Goal: Transaction & Acquisition: Purchase product/service

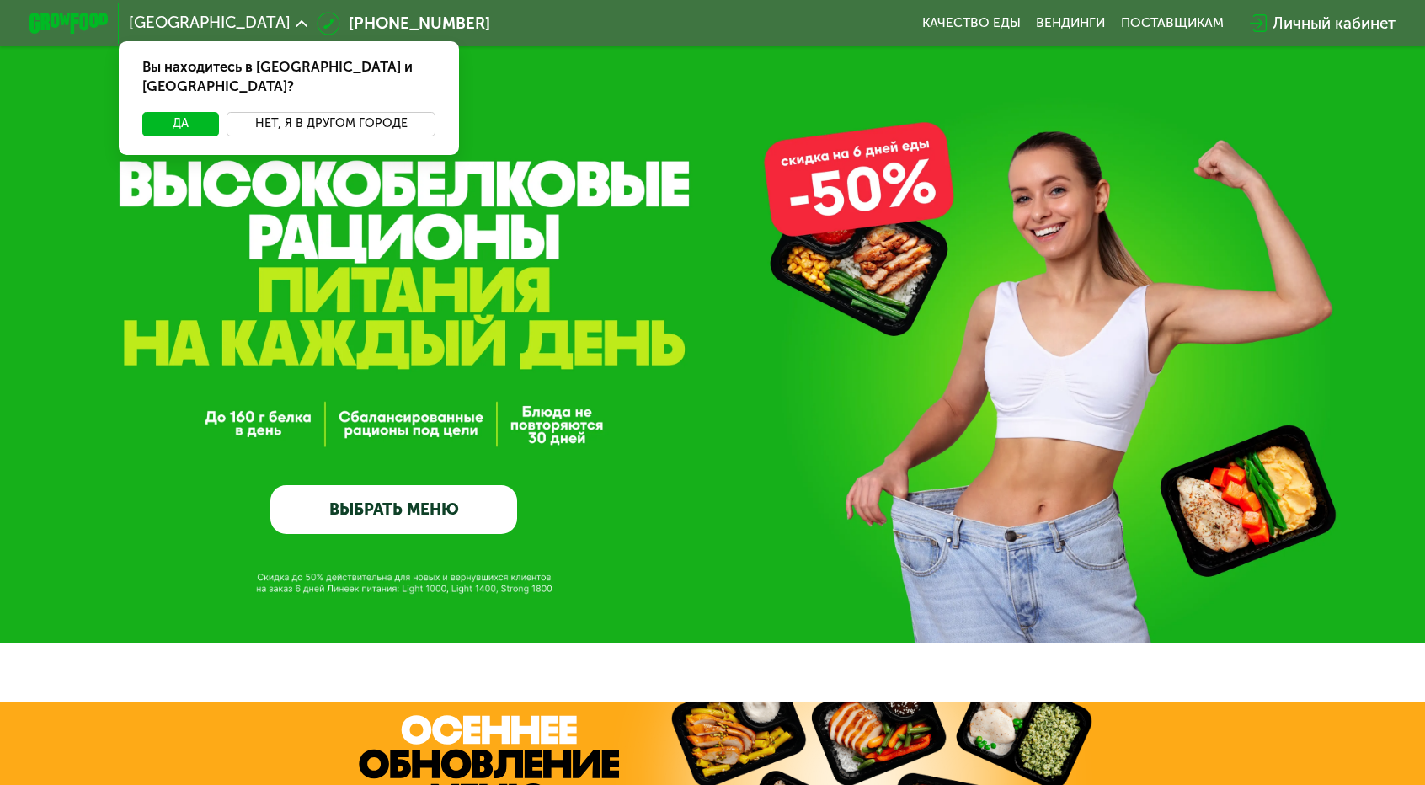
click at [386, 112] on button "Нет, я в другом городе" at bounding box center [331, 124] width 209 height 24
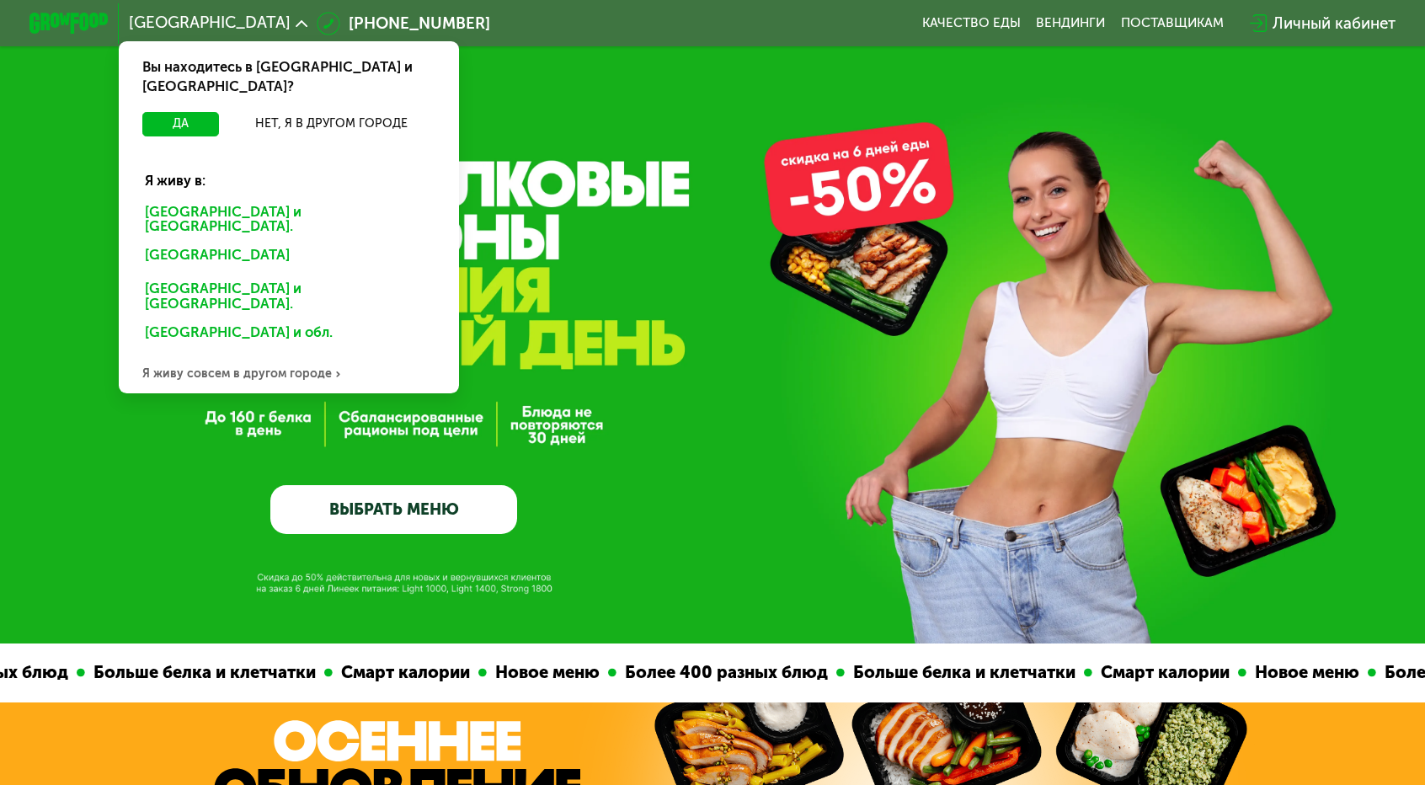
click at [557, 68] on div "GrowFood — доставка правильного питания ВЫБРАТЬ МЕНЮ" at bounding box center [712, 321] width 1425 height 643
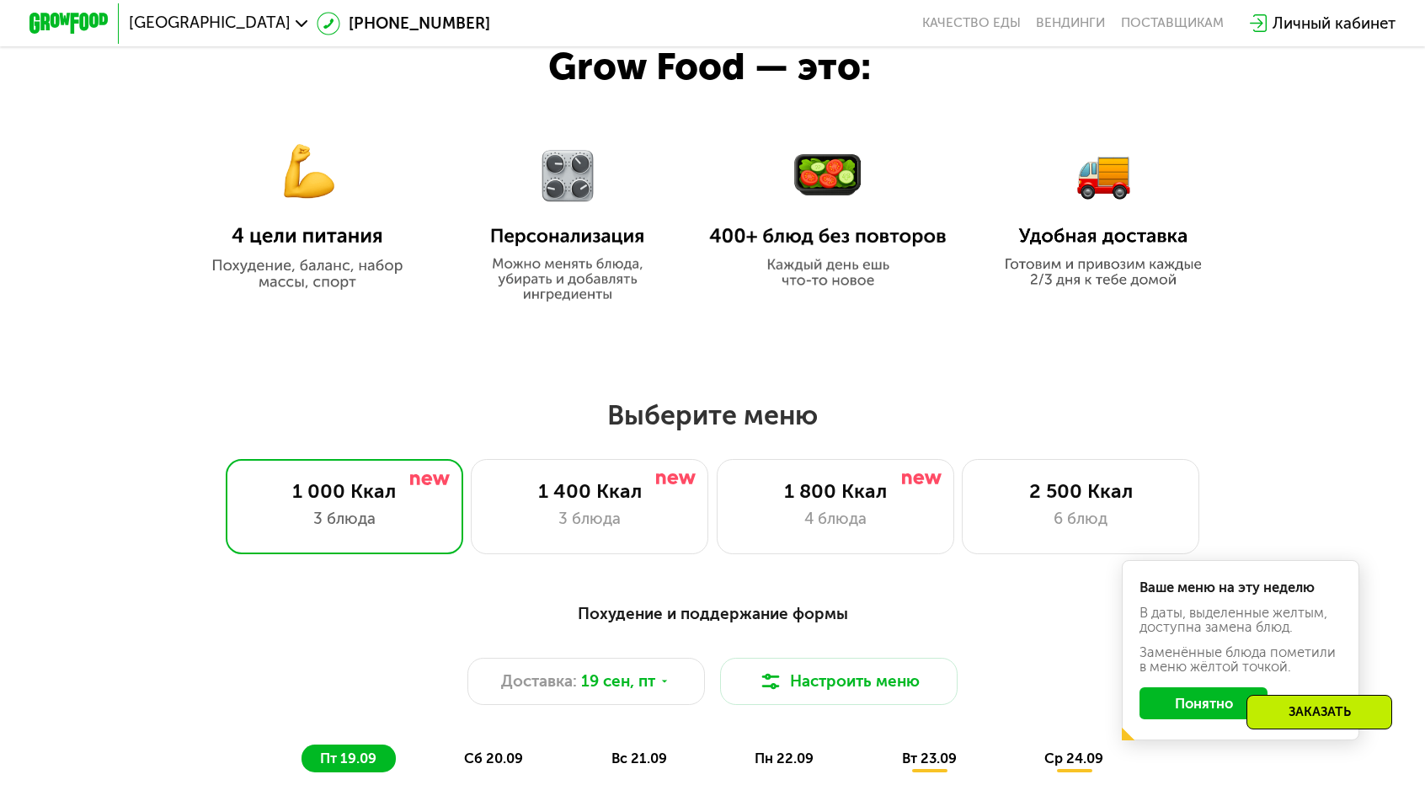
scroll to position [926, 0]
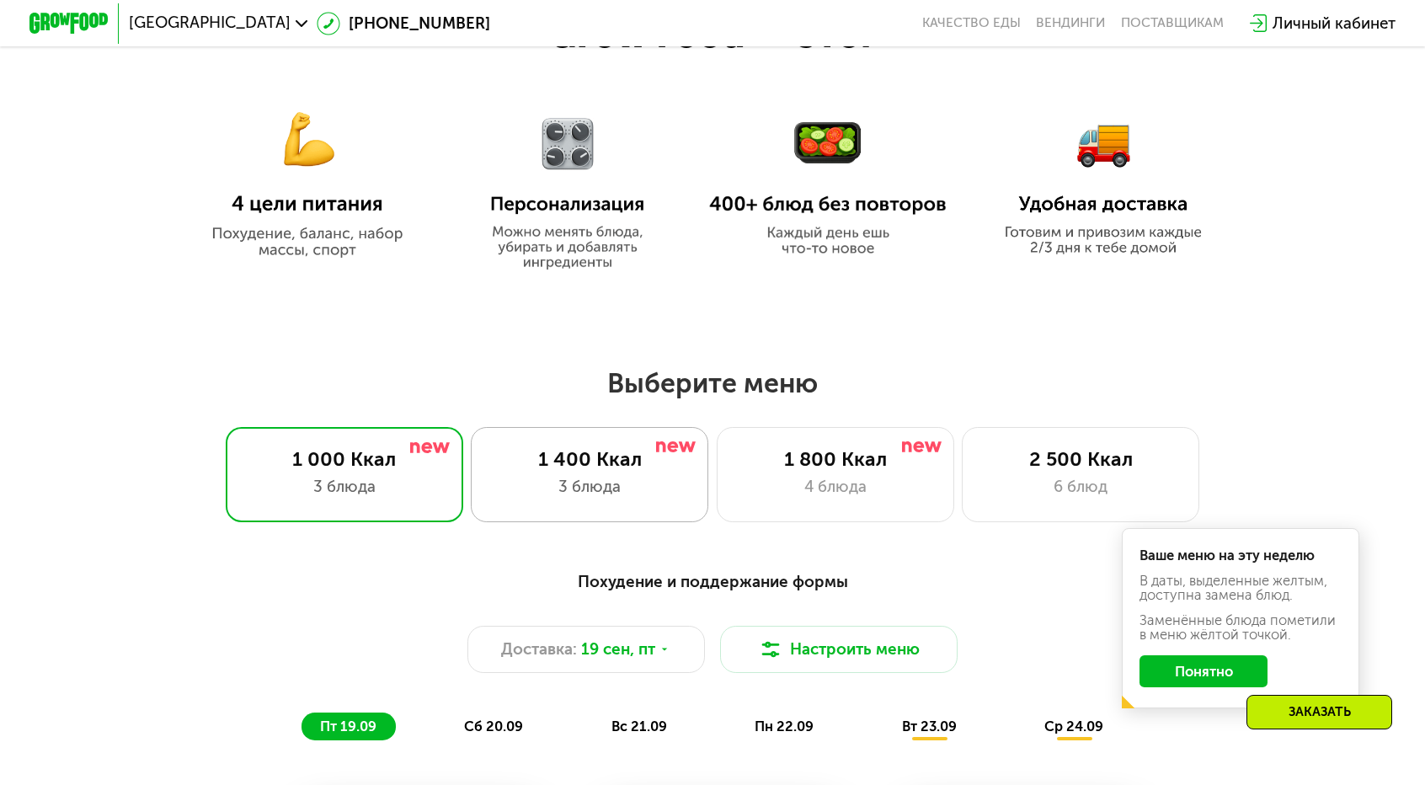
click at [605, 451] on div "1 400 Ккал" at bounding box center [590, 459] width 196 height 24
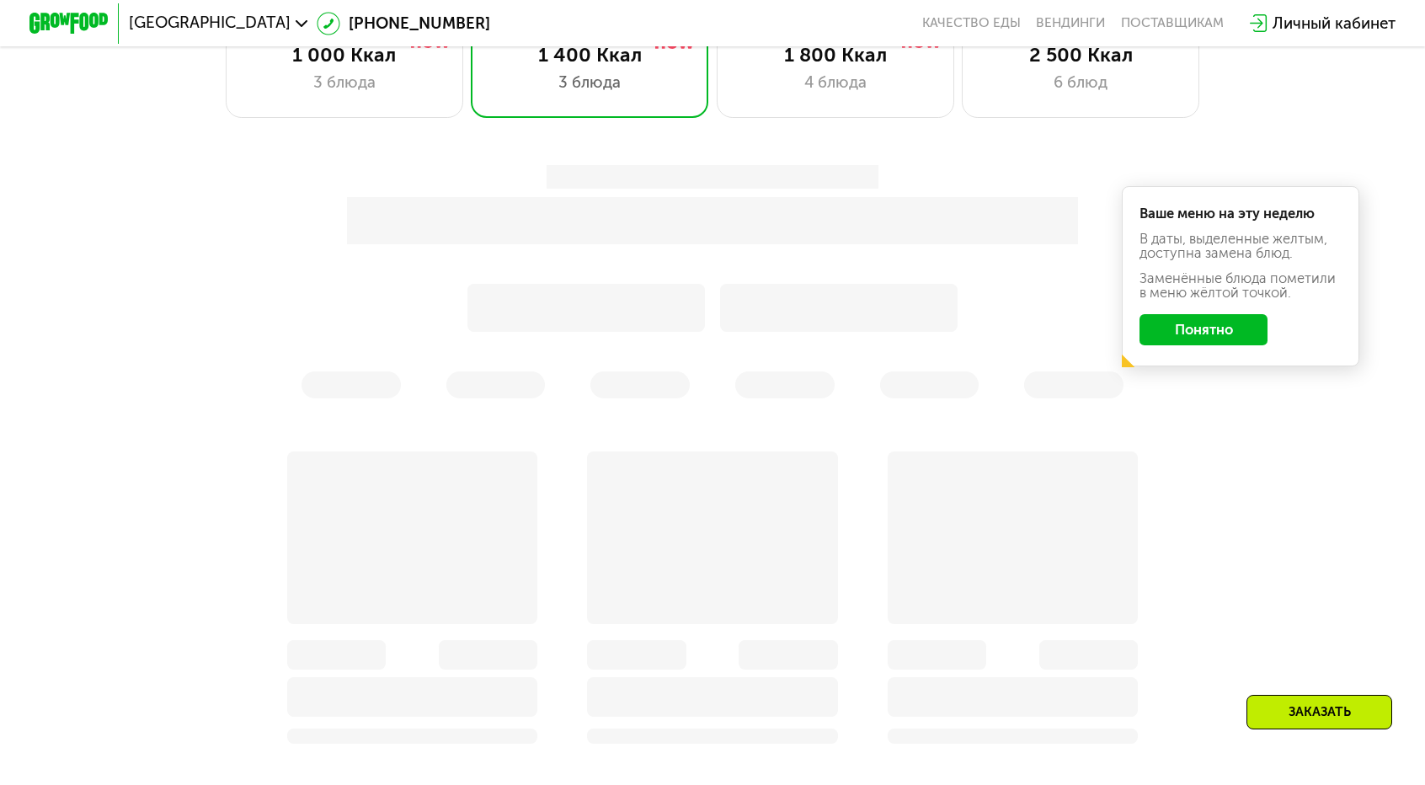
scroll to position [1347, 0]
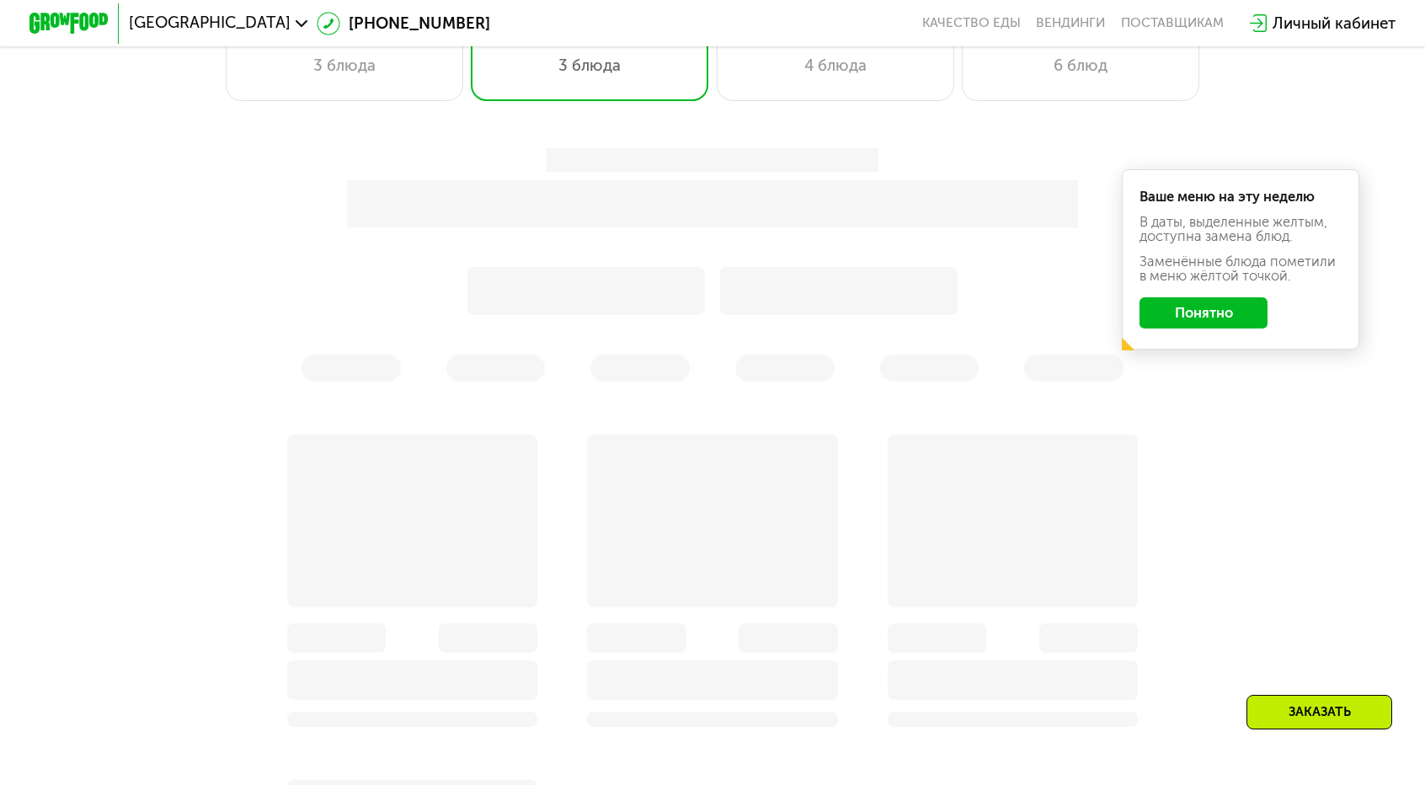
click at [1139, 297] on button "Понятно" at bounding box center [1202, 313] width 127 height 32
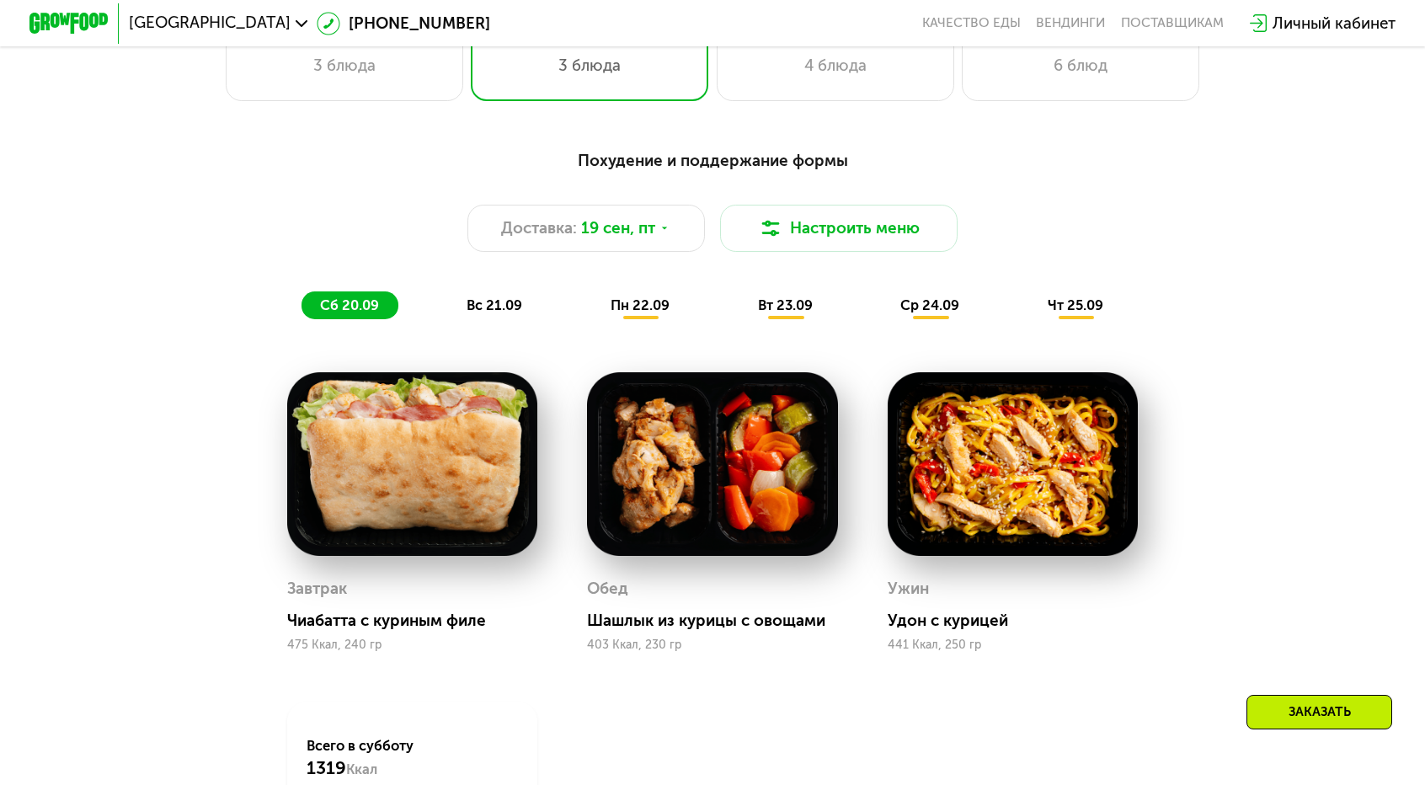
click at [522, 297] on span "вс 21.09" at bounding box center [495, 305] width 56 height 16
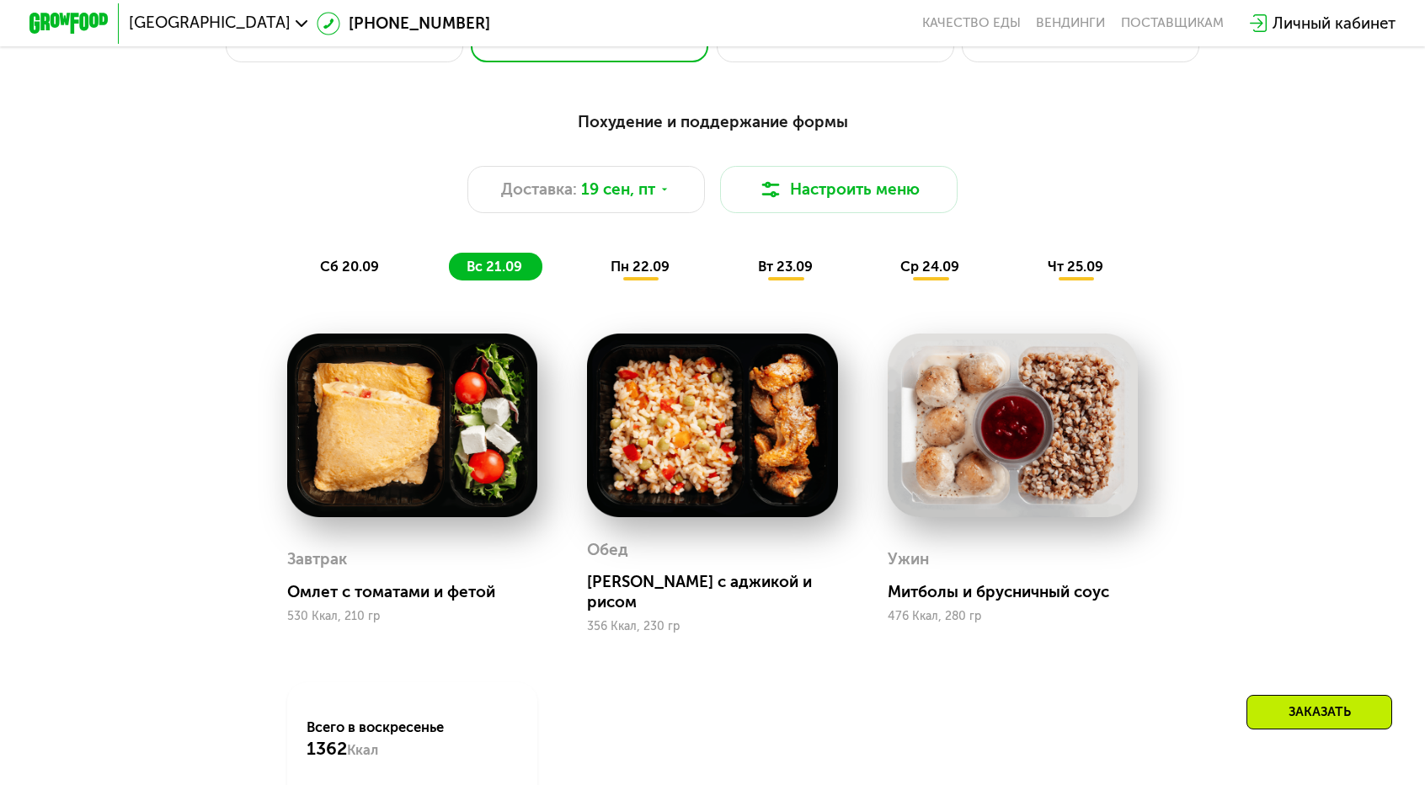
scroll to position [1432, 0]
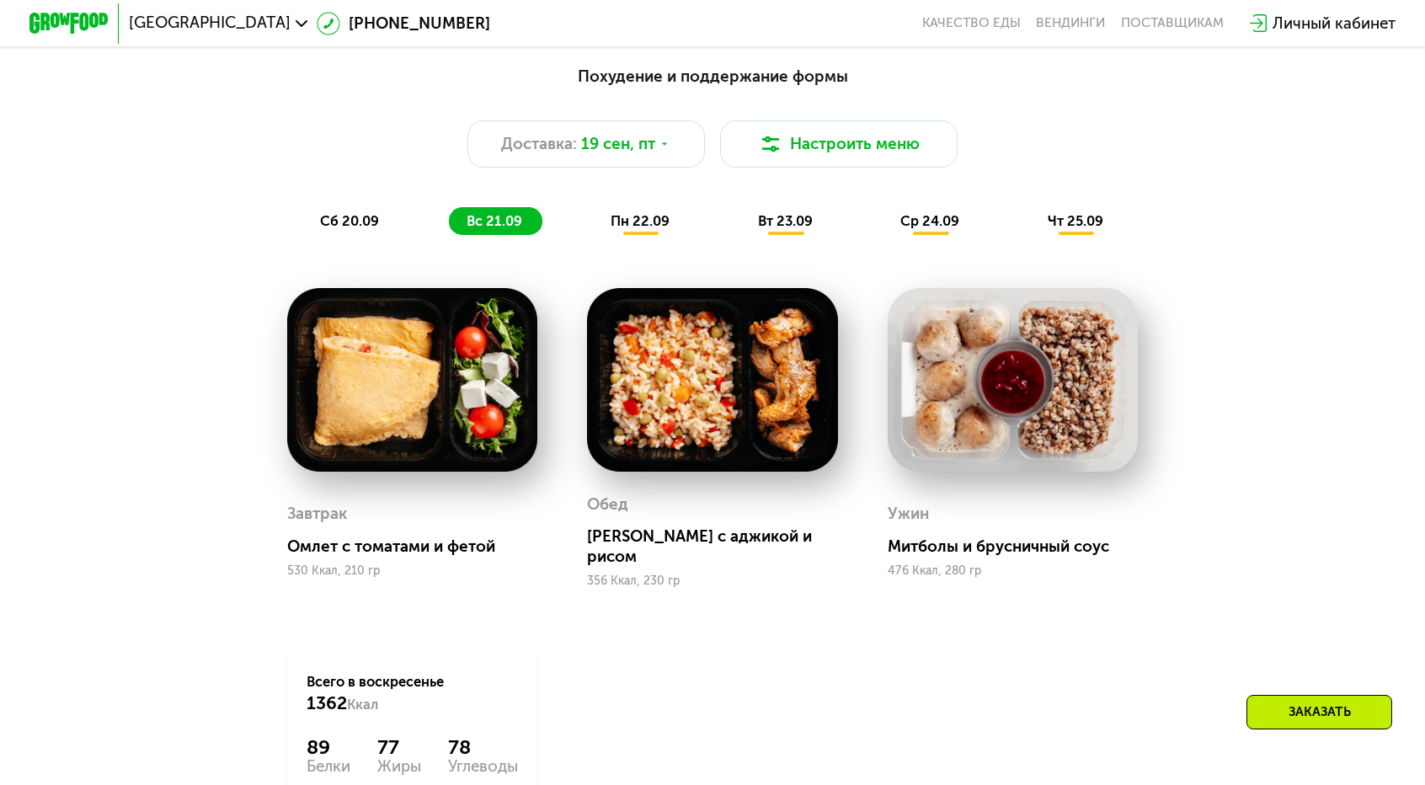
click at [644, 207] on div "пн 22.09" at bounding box center [641, 221] width 97 height 28
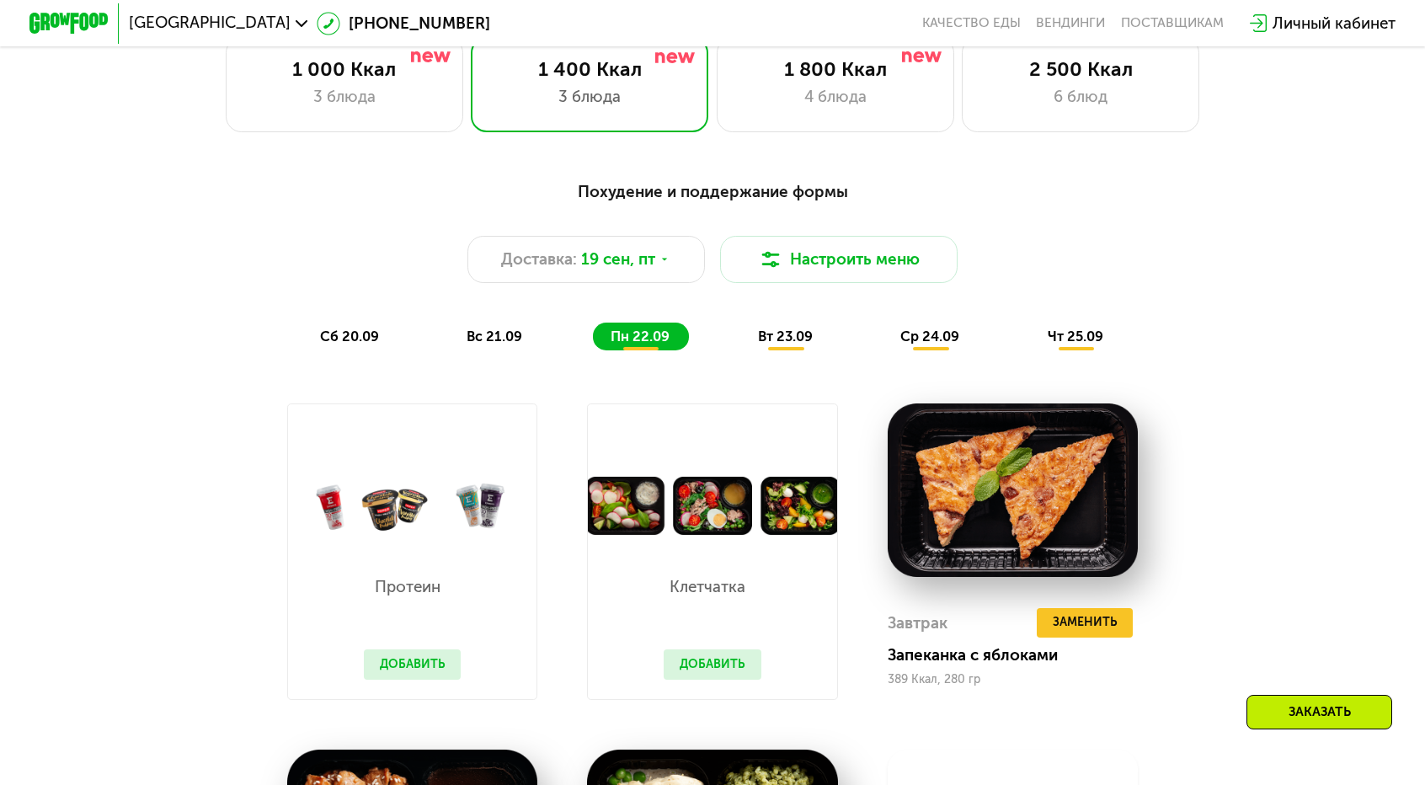
scroll to position [1263, 0]
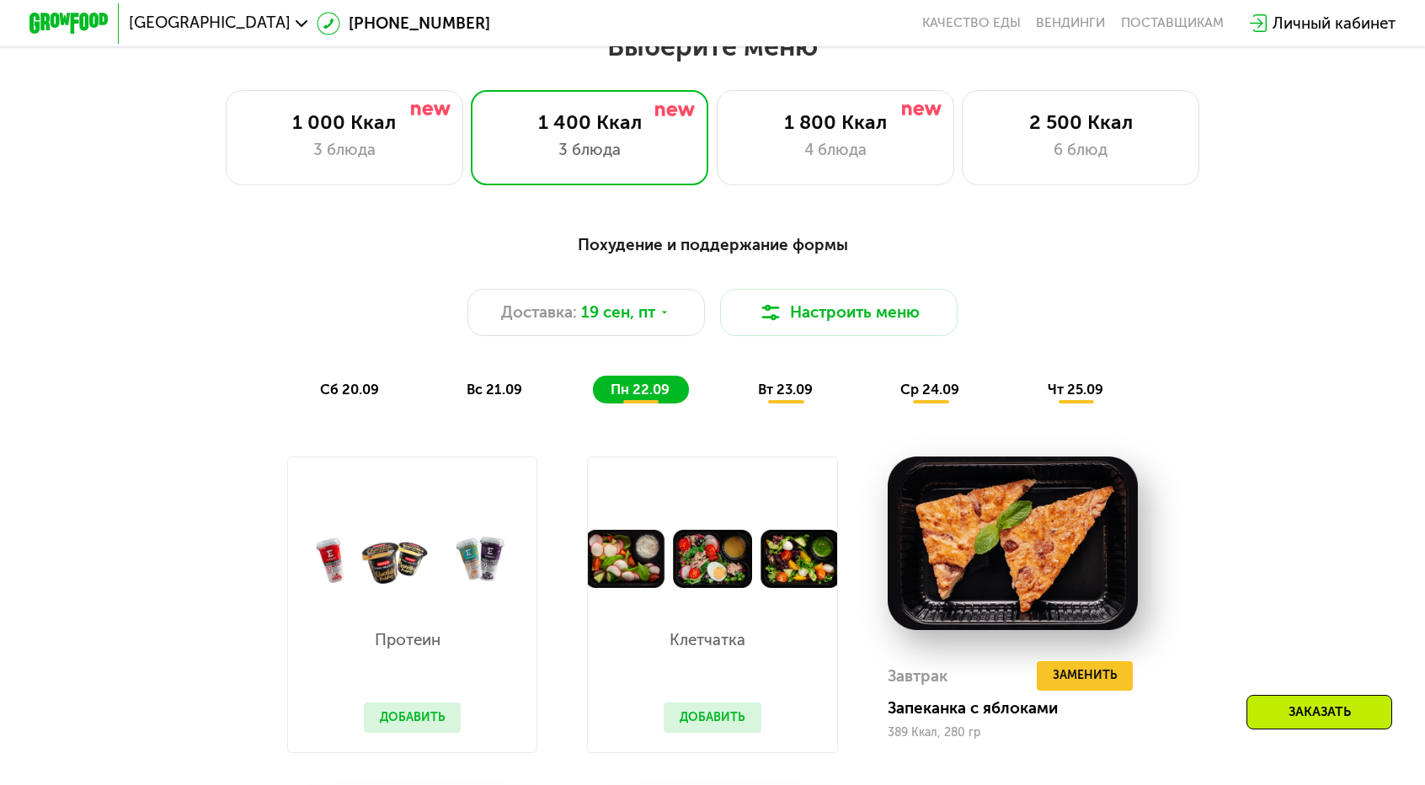
click at [782, 381] on span "вт 23.09" at bounding box center [785, 389] width 55 height 16
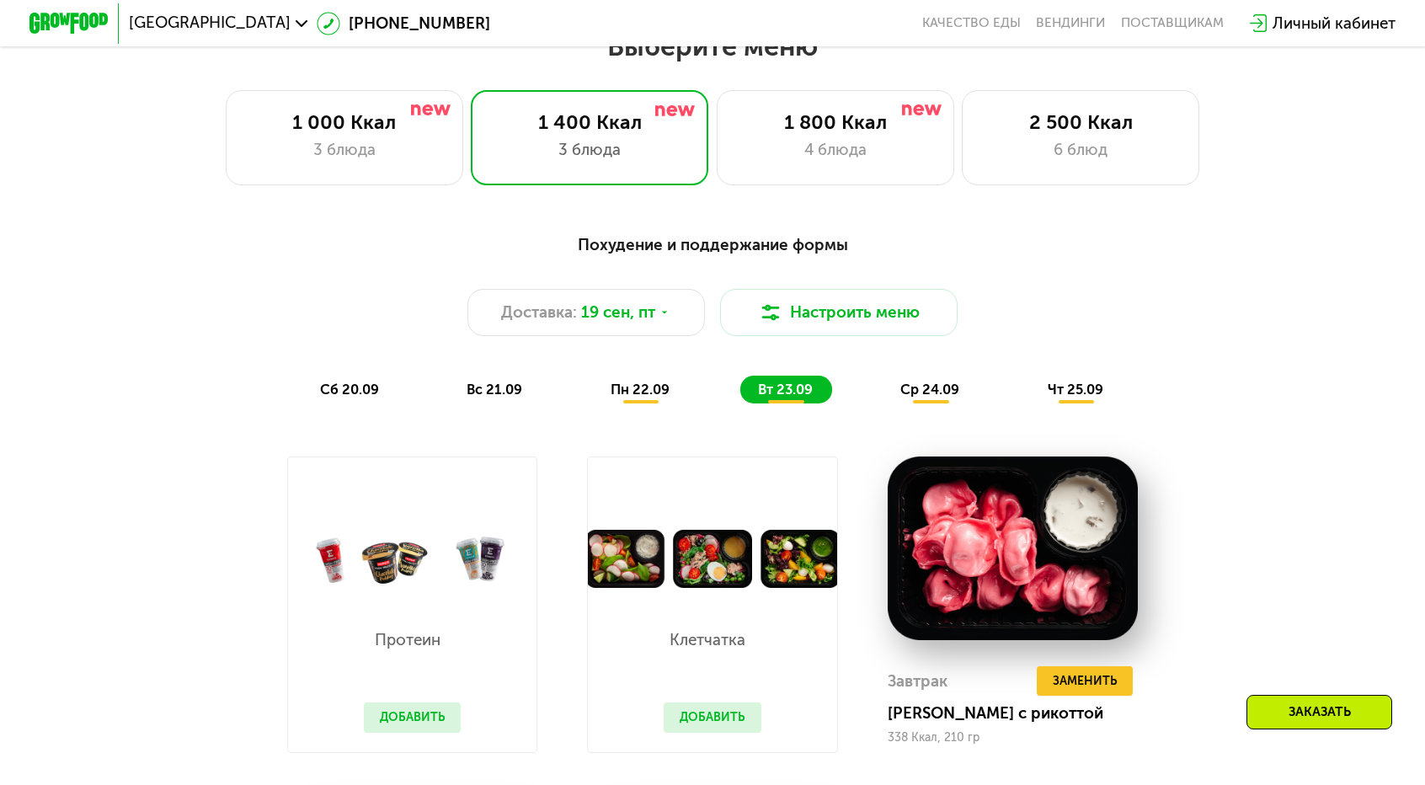
drag, startPoint x: 822, startPoint y: 271, endPoint x: 1192, endPoint y: 312, distance: 372.8
click at [1192, 312] on div "Похудение и поддержание формы Доставка: [DATE] Настроить меню сб 20.09 вс 21.09…" at bounding box center [711, 317] width 1171 height 171
click at [730, 702] on button "Добавить" at bounding box center [713, 716] width 98 height 29
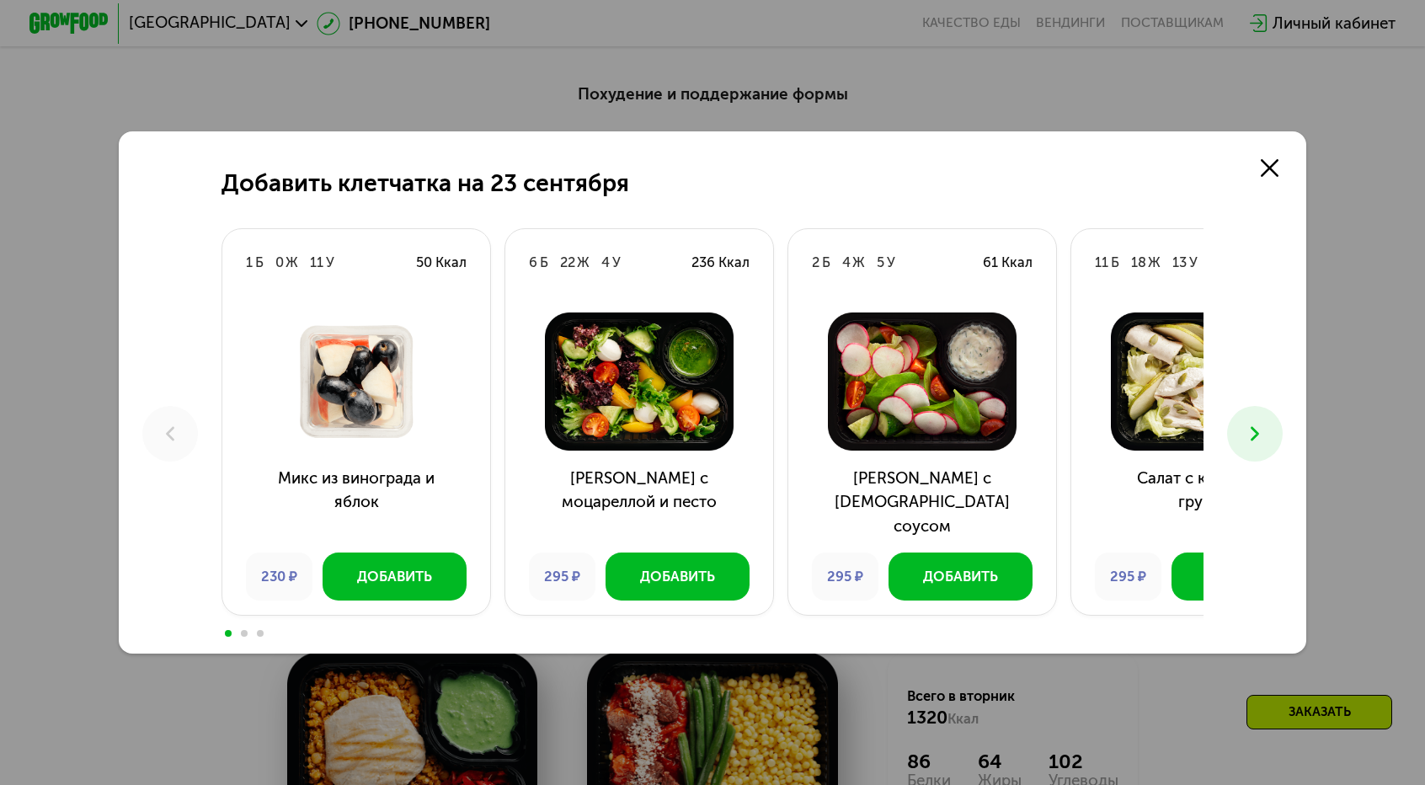
scroll to position [1432, 0]
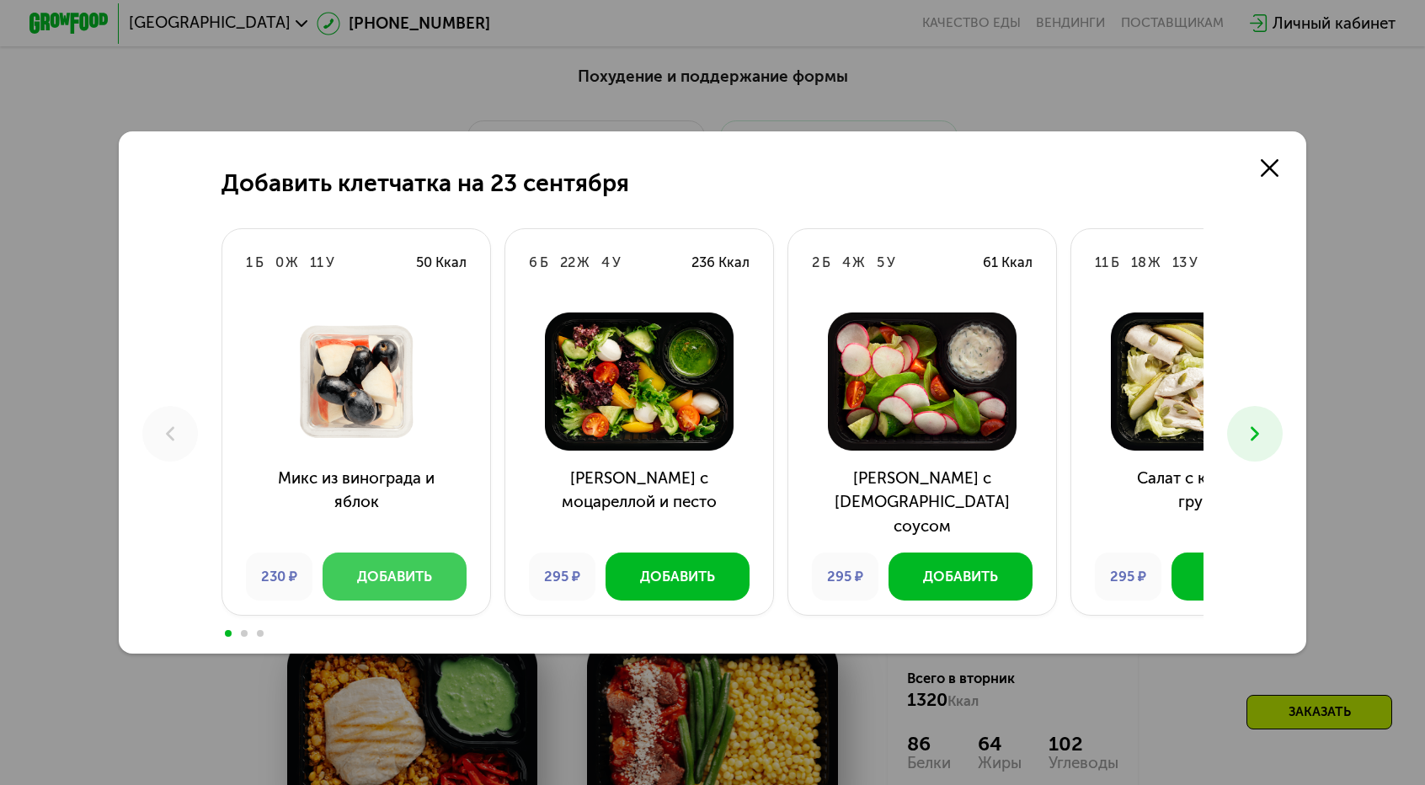
click at [432, 567] on div "Добавить" at bounding box center [394, 577] width 75 height 20
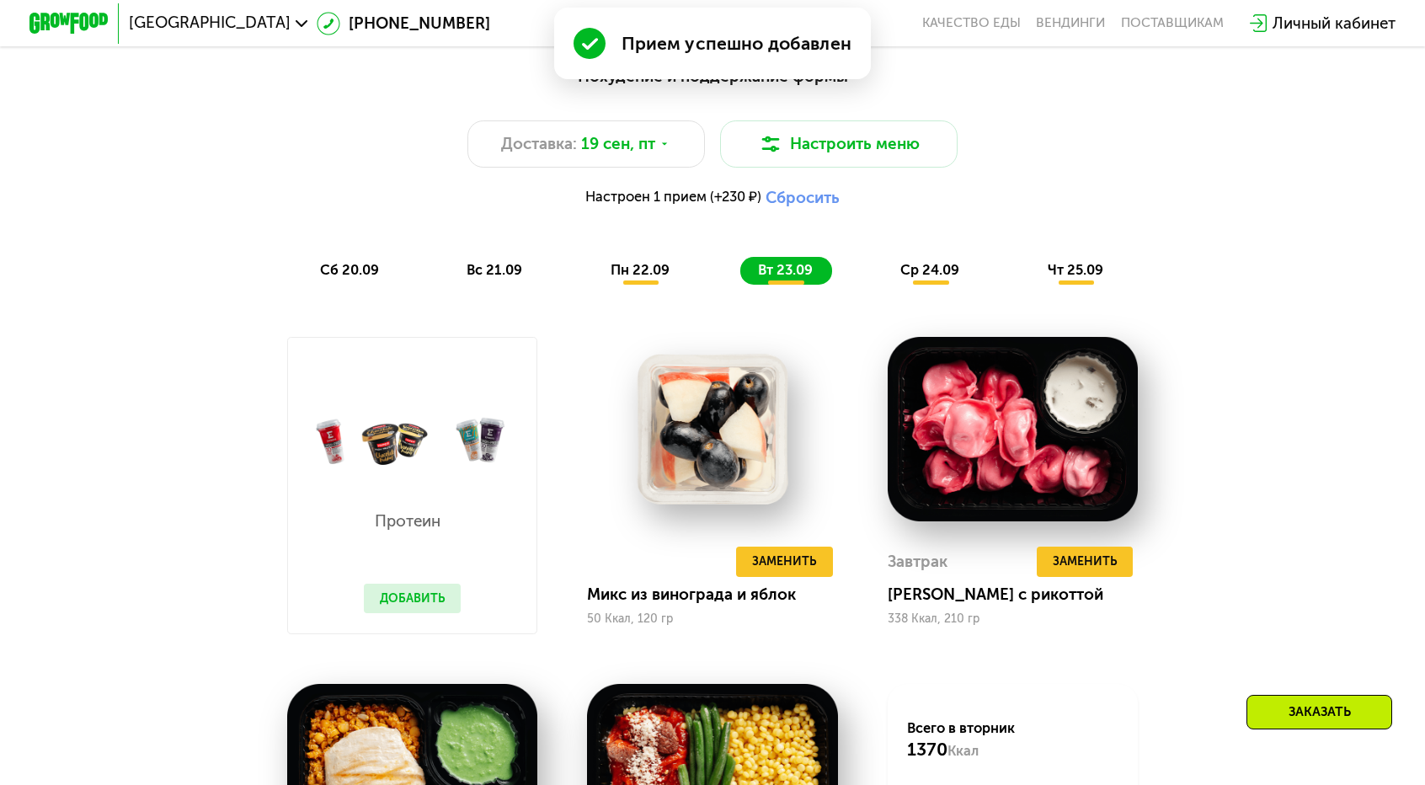
click at [461, 584] on button "Добавить" at bounding box center [413, 598] width 98 height 29
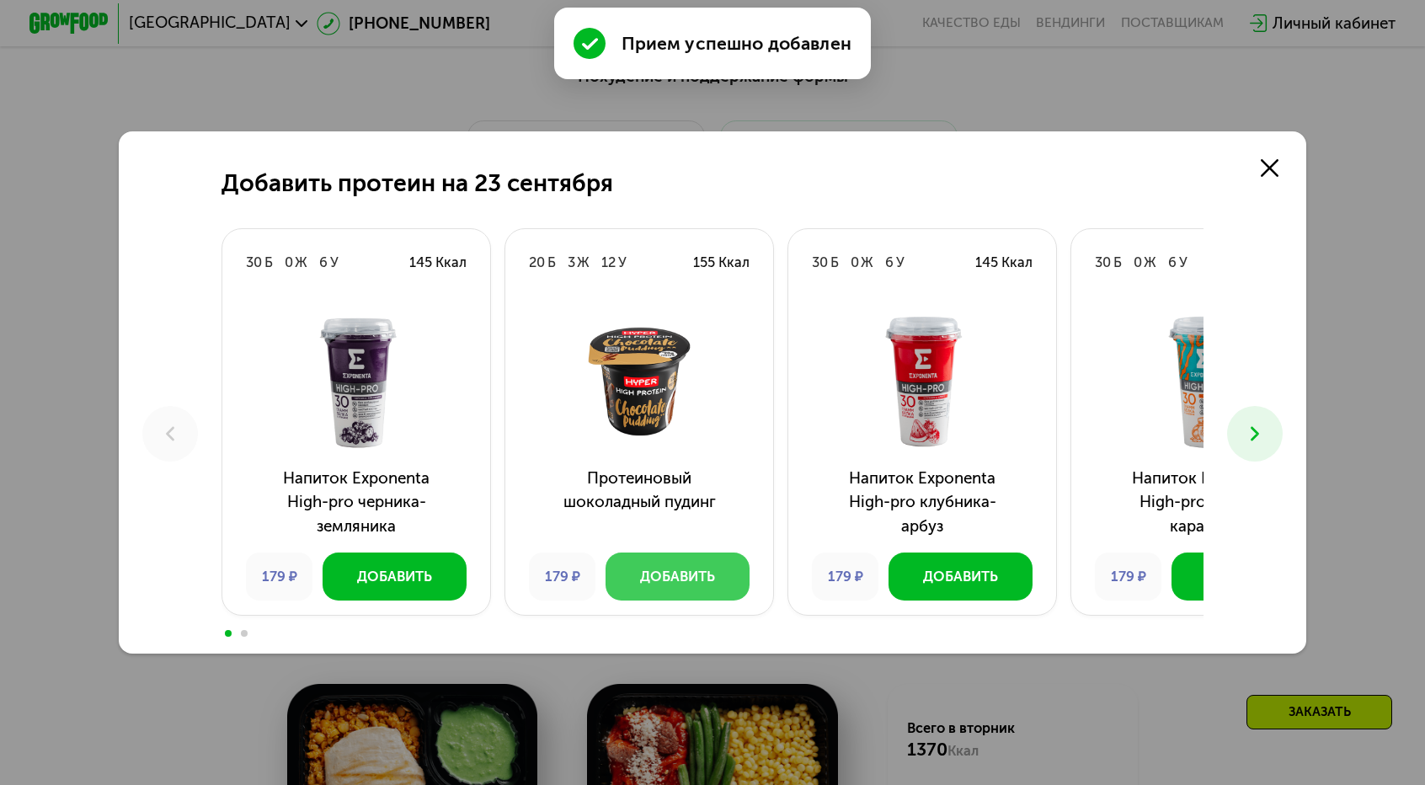
click at [715, 567] on div "Добавить" at bounding box center [677, 577] width 75 height 20
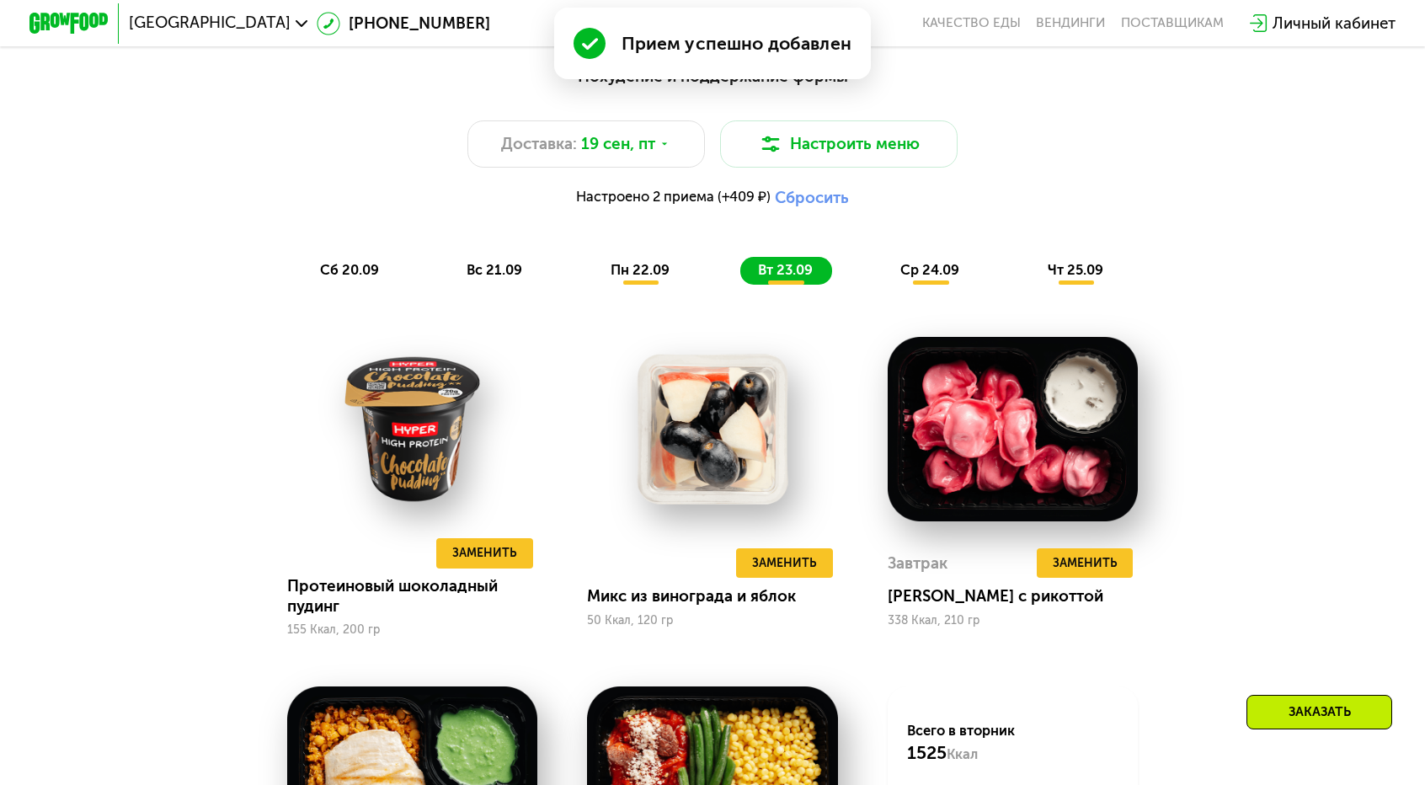
click at [683, 257] on div "пн 22.09" at bounding box center [641, 271] width 97 height 28
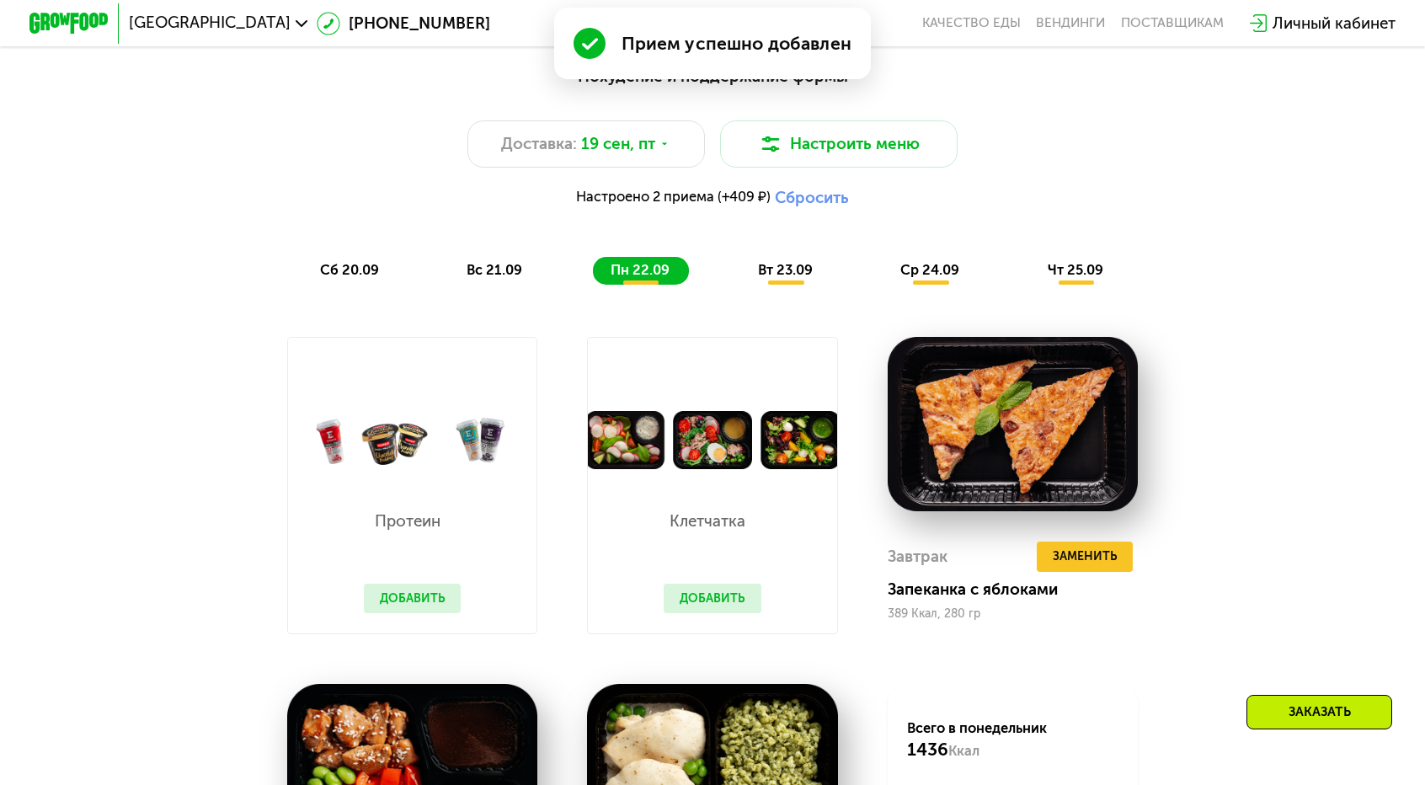
click at [790, 262] on span "вт 23.09" at bounding box center [785, 270] width 55 height 16
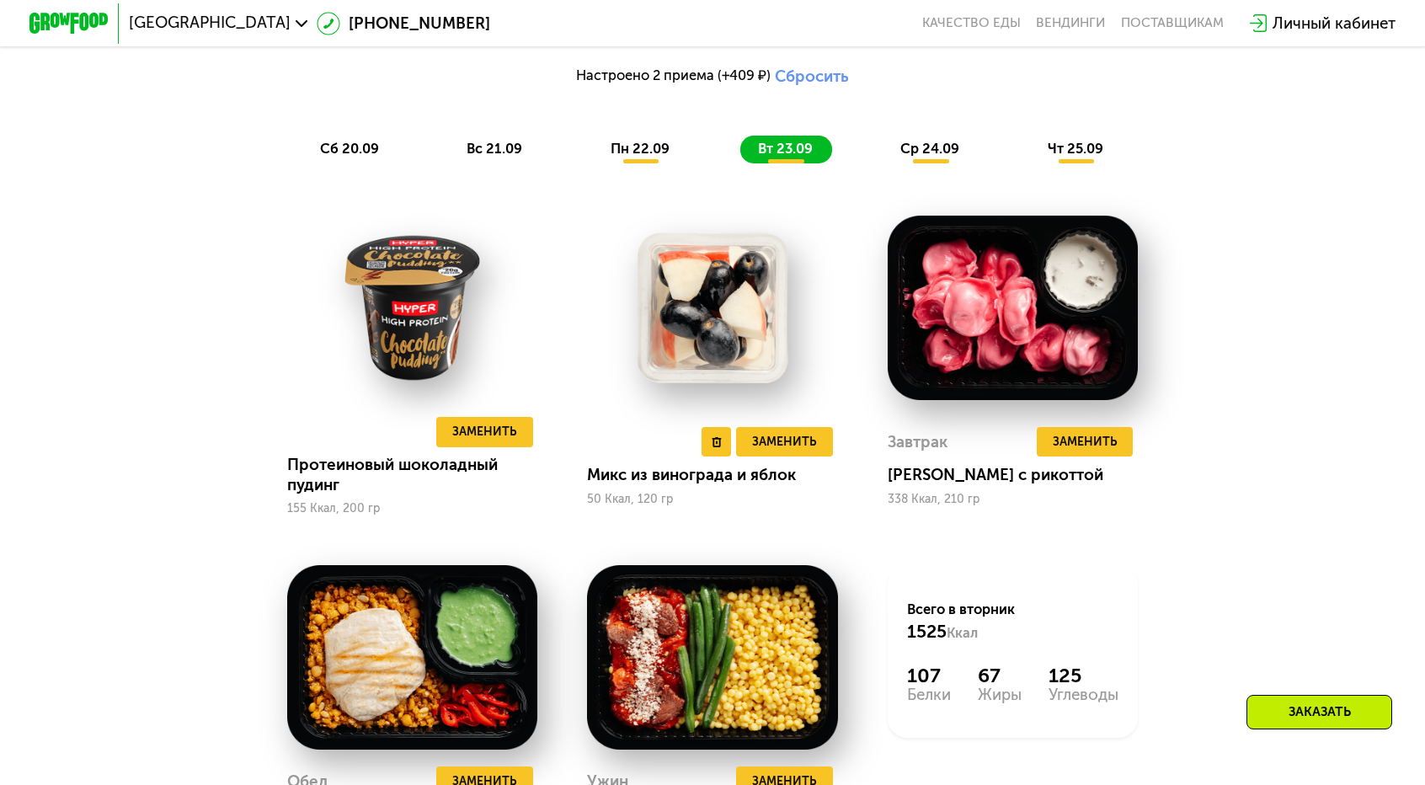
scroll to position [1516, 0]
